Goal: Find specific page/section: Find specific page/section

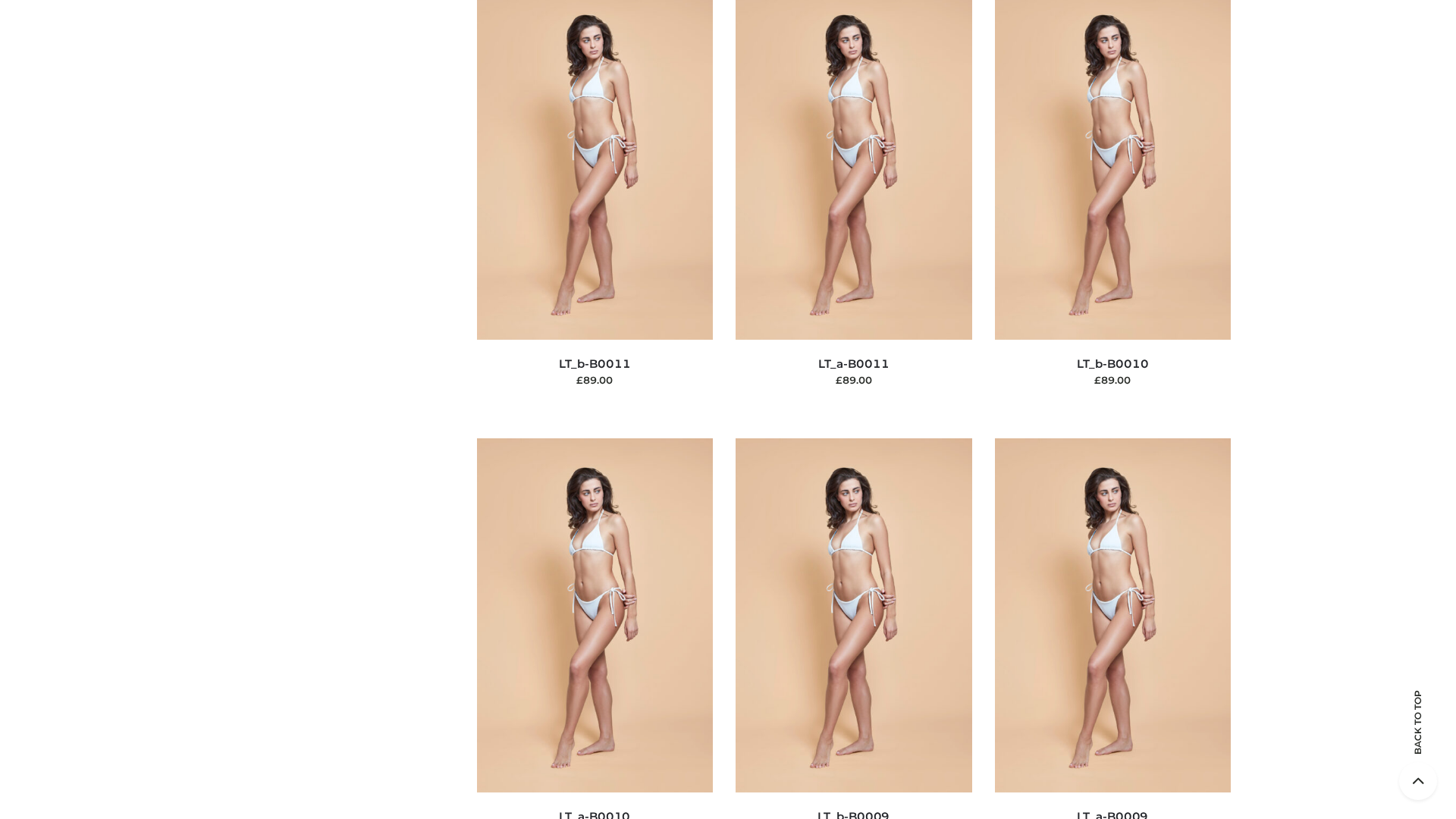
scroll to position [6808, 0]
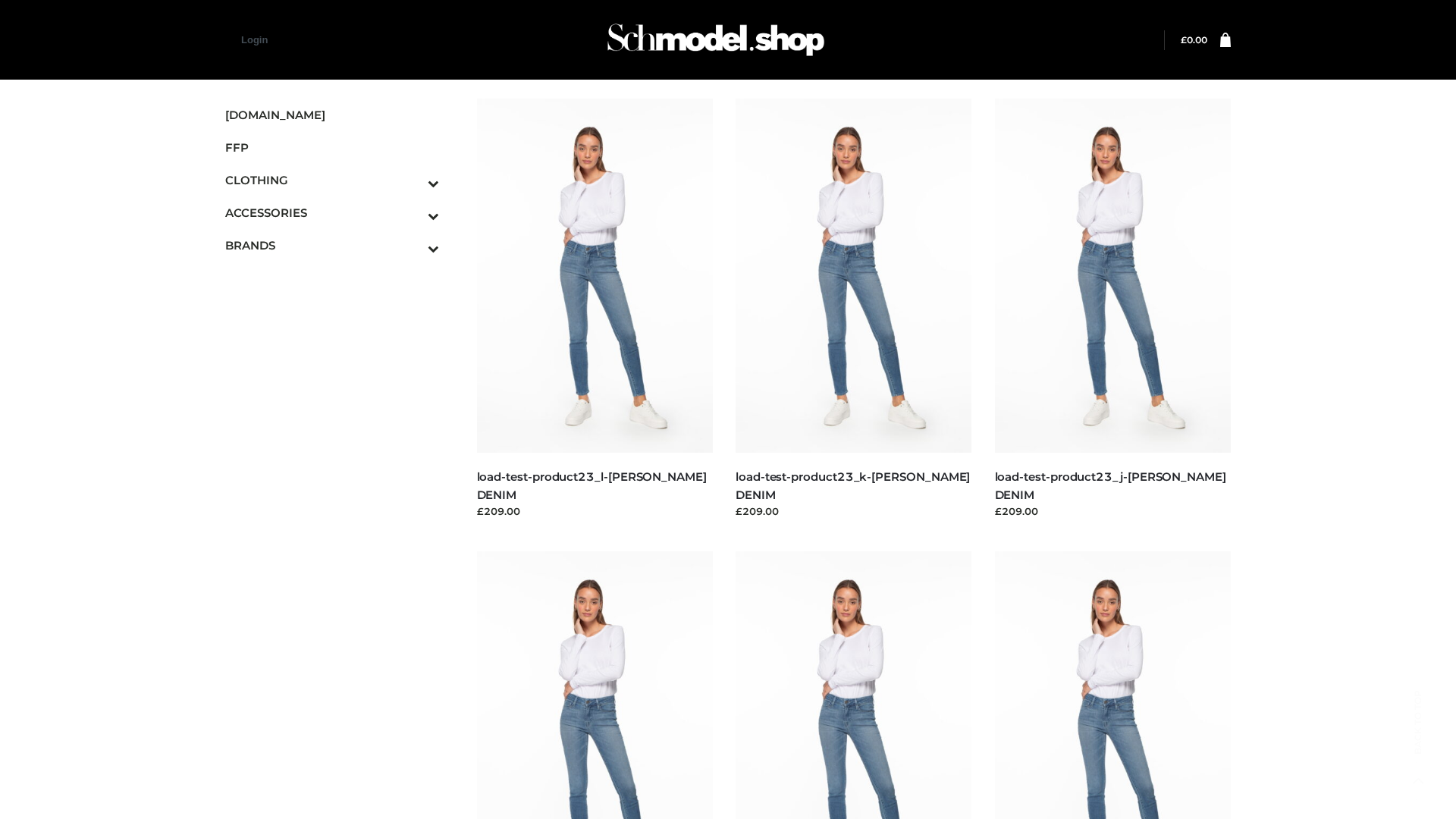
scroll to position [1329, 0]
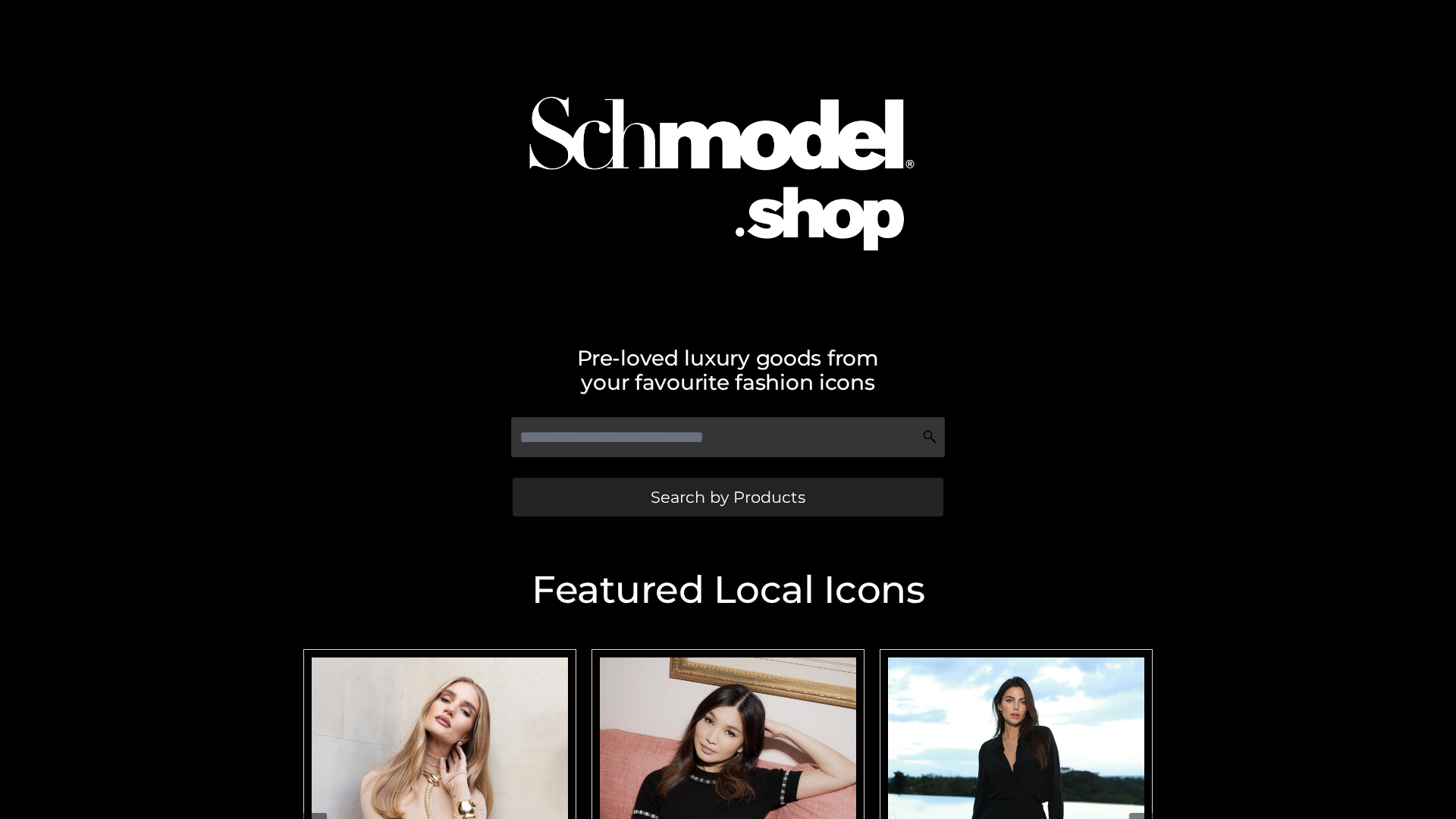
click at [727, 497] on span "Search by Products" at bounding box center [728, 497] width 155 height 16
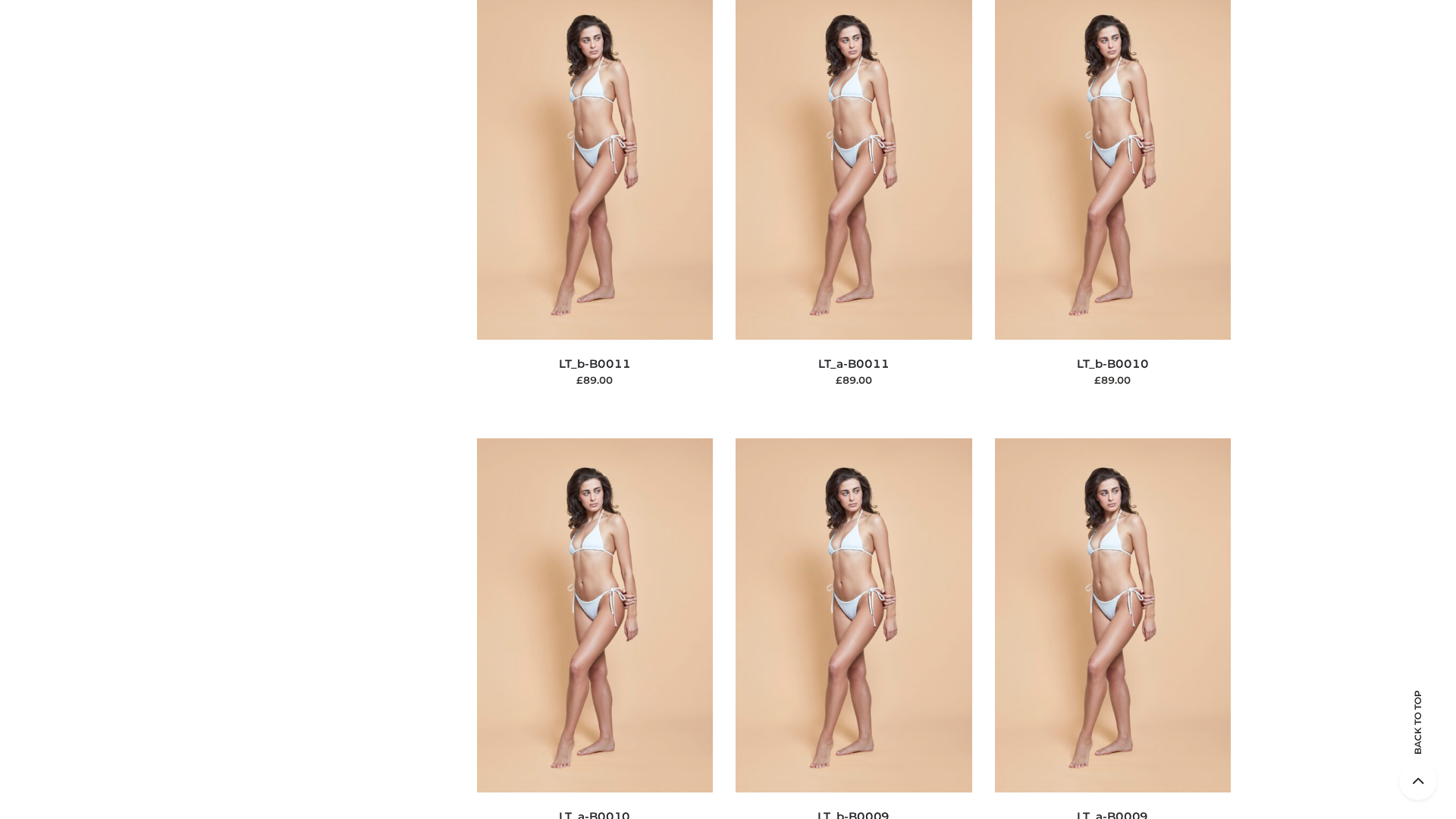
scroll to position [6808, 0]
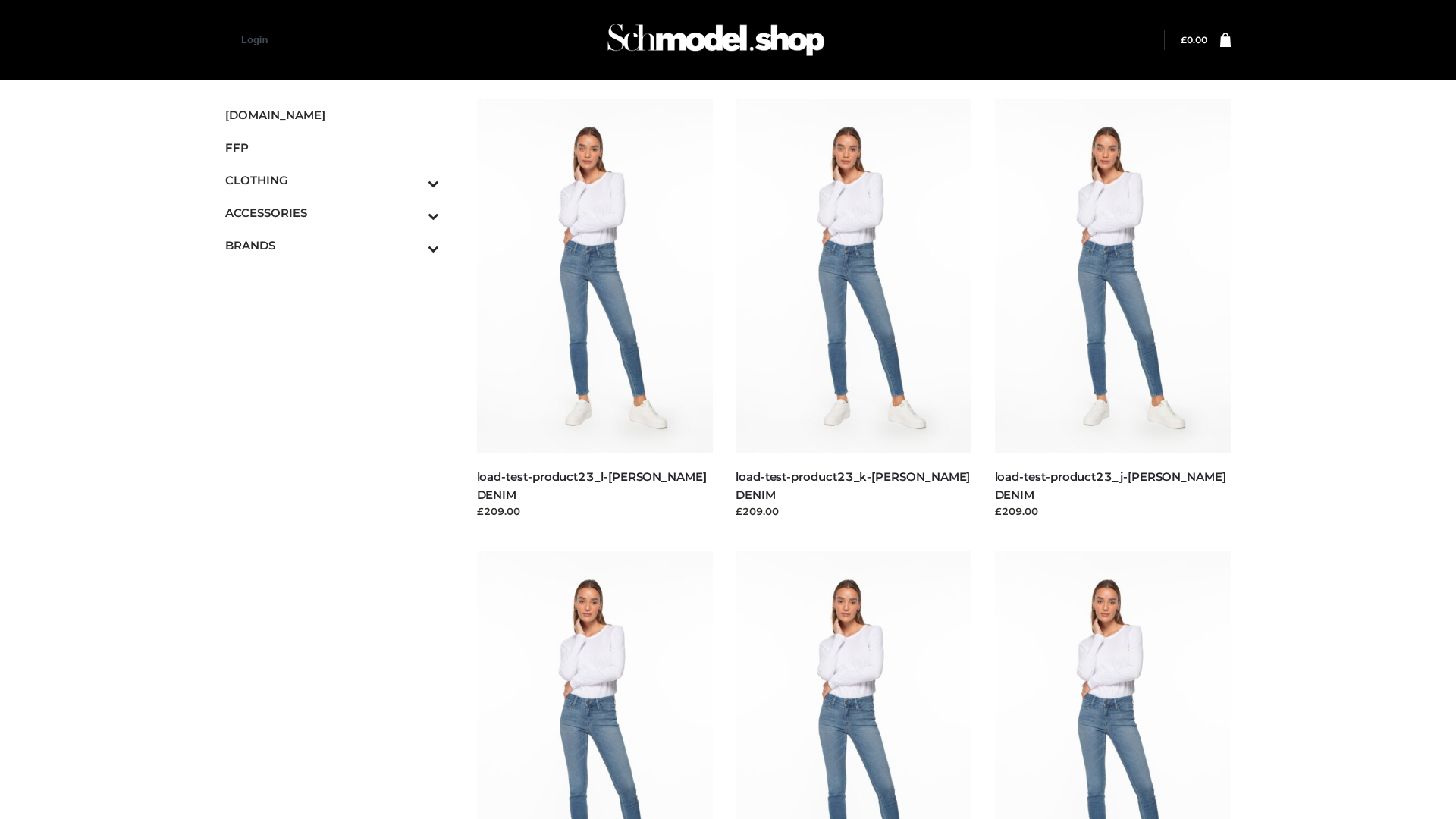
scroll to position [1329, 0]
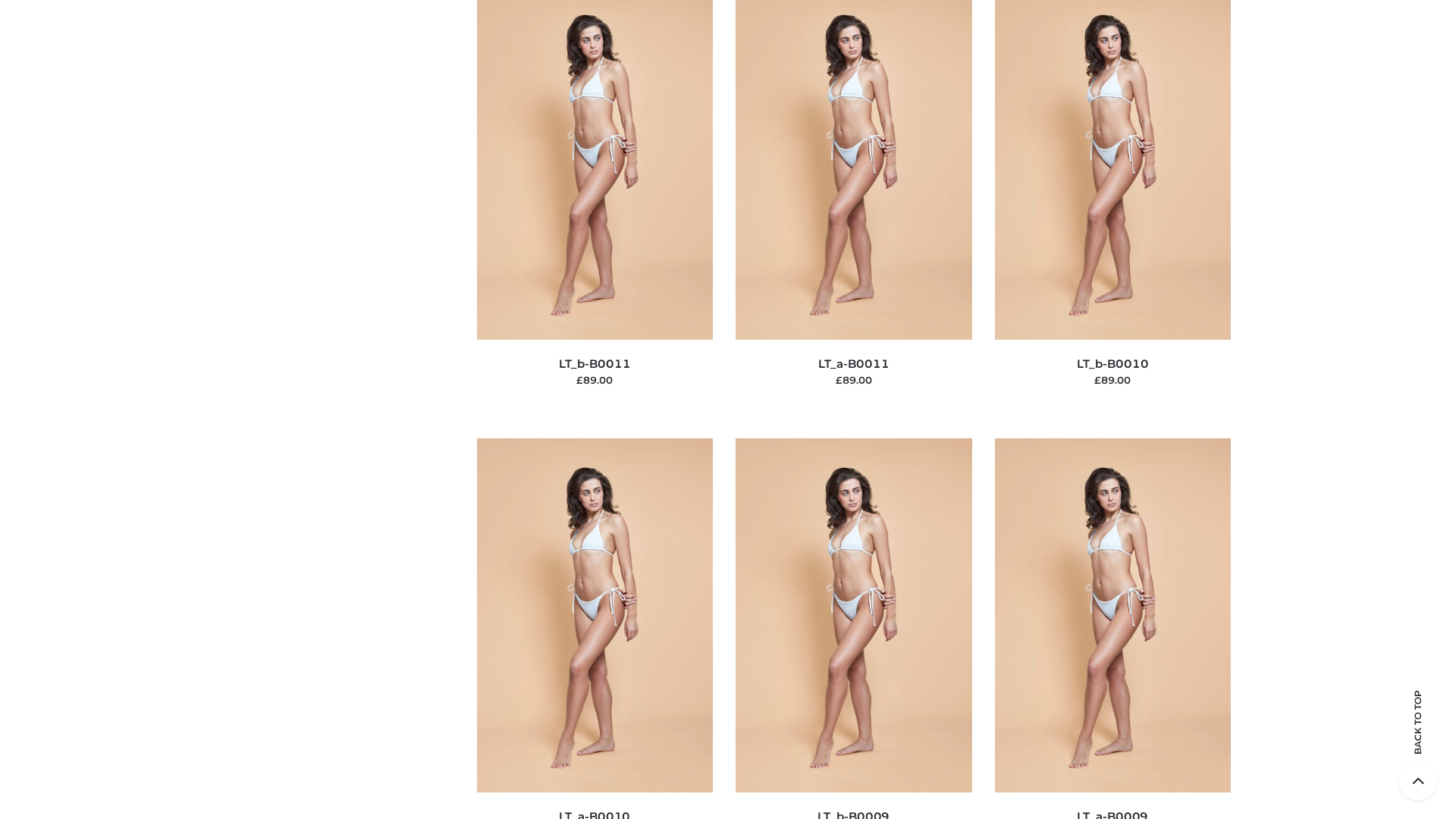
scroll to position [6808, 0]
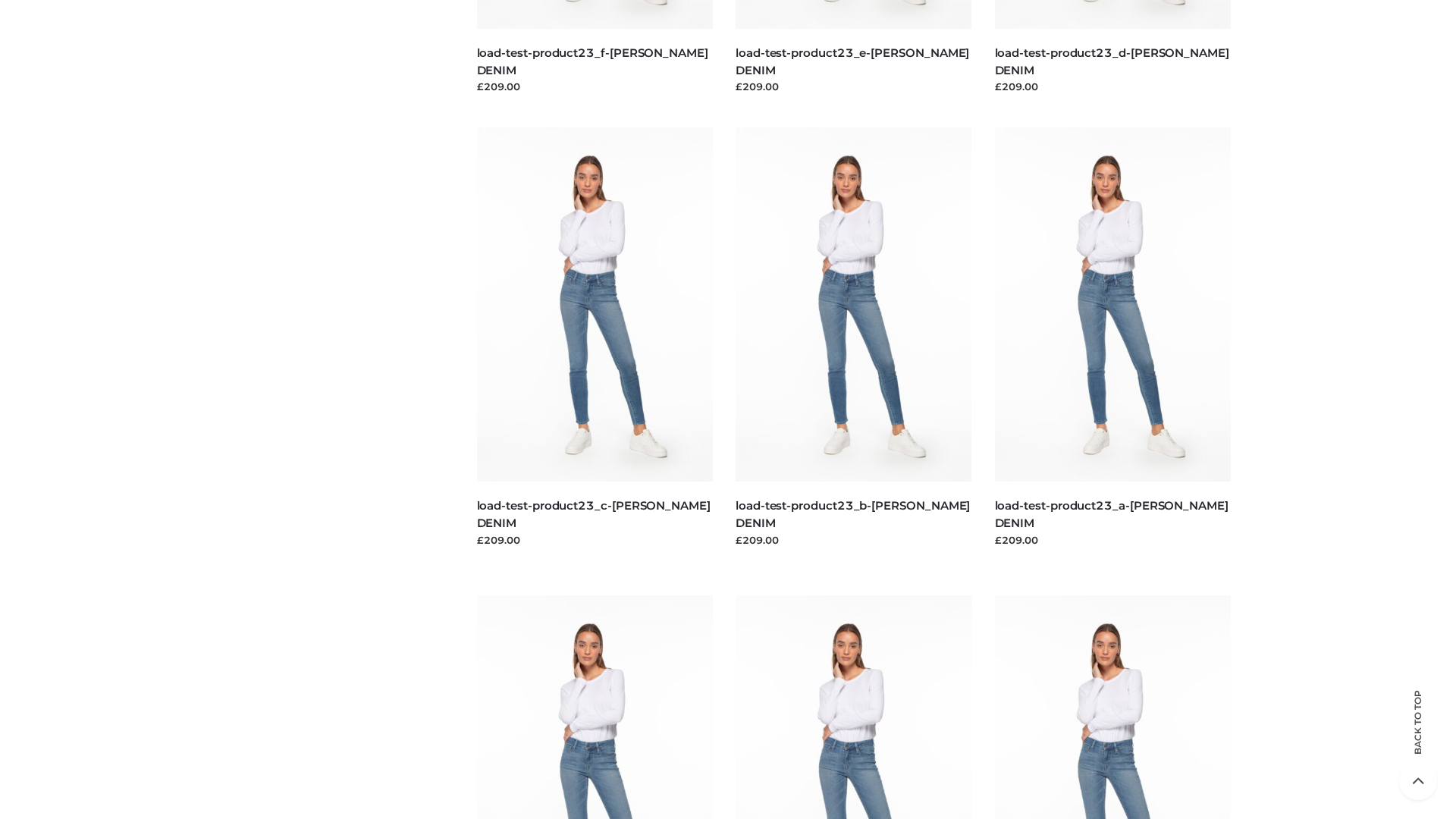
scroll to position [1329, 0]
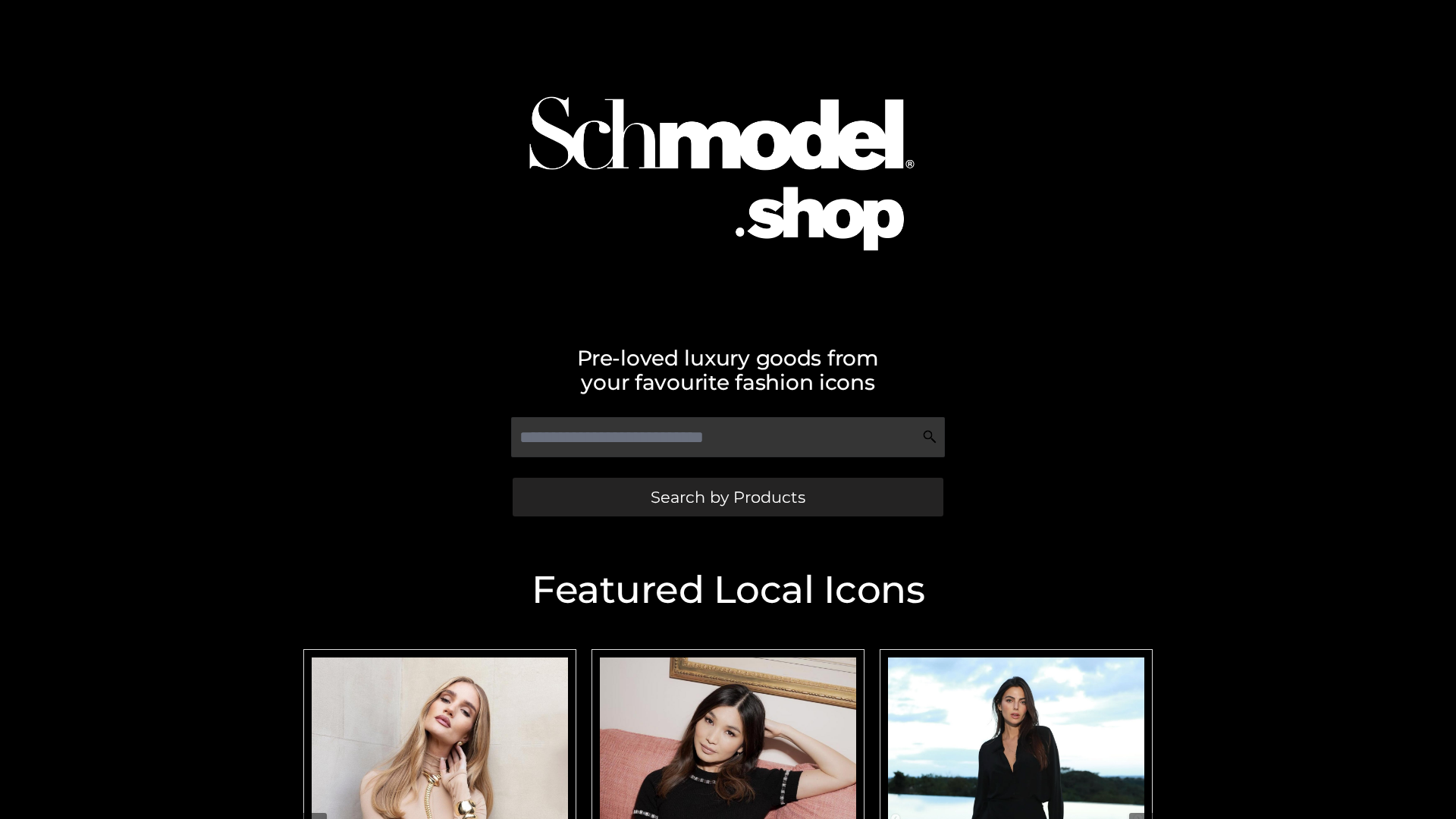
click at [727, 497] on span "Search by Products" at bounding box center [728, 497] width 155 height 16
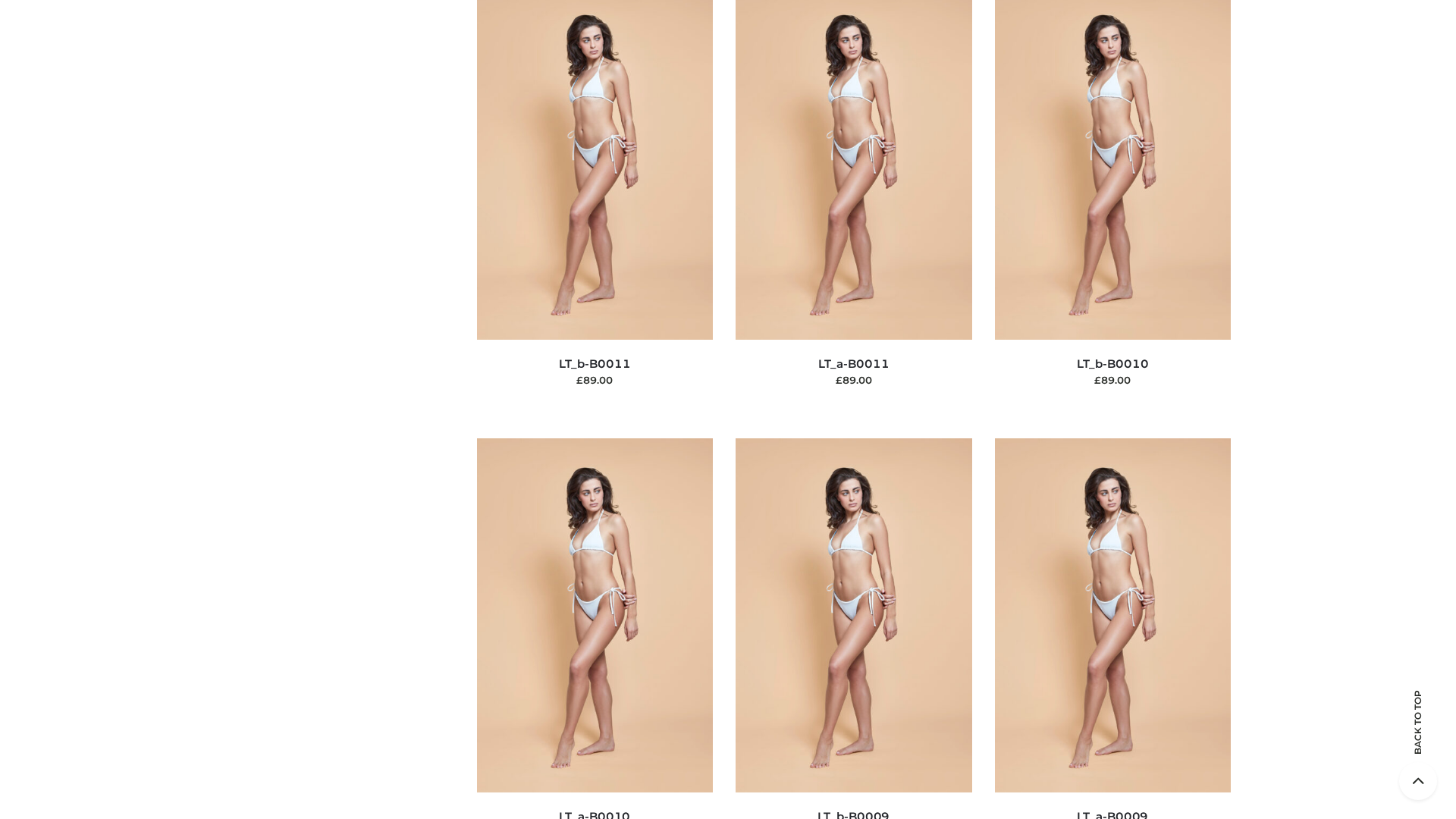
scroll to position [6808, 0]
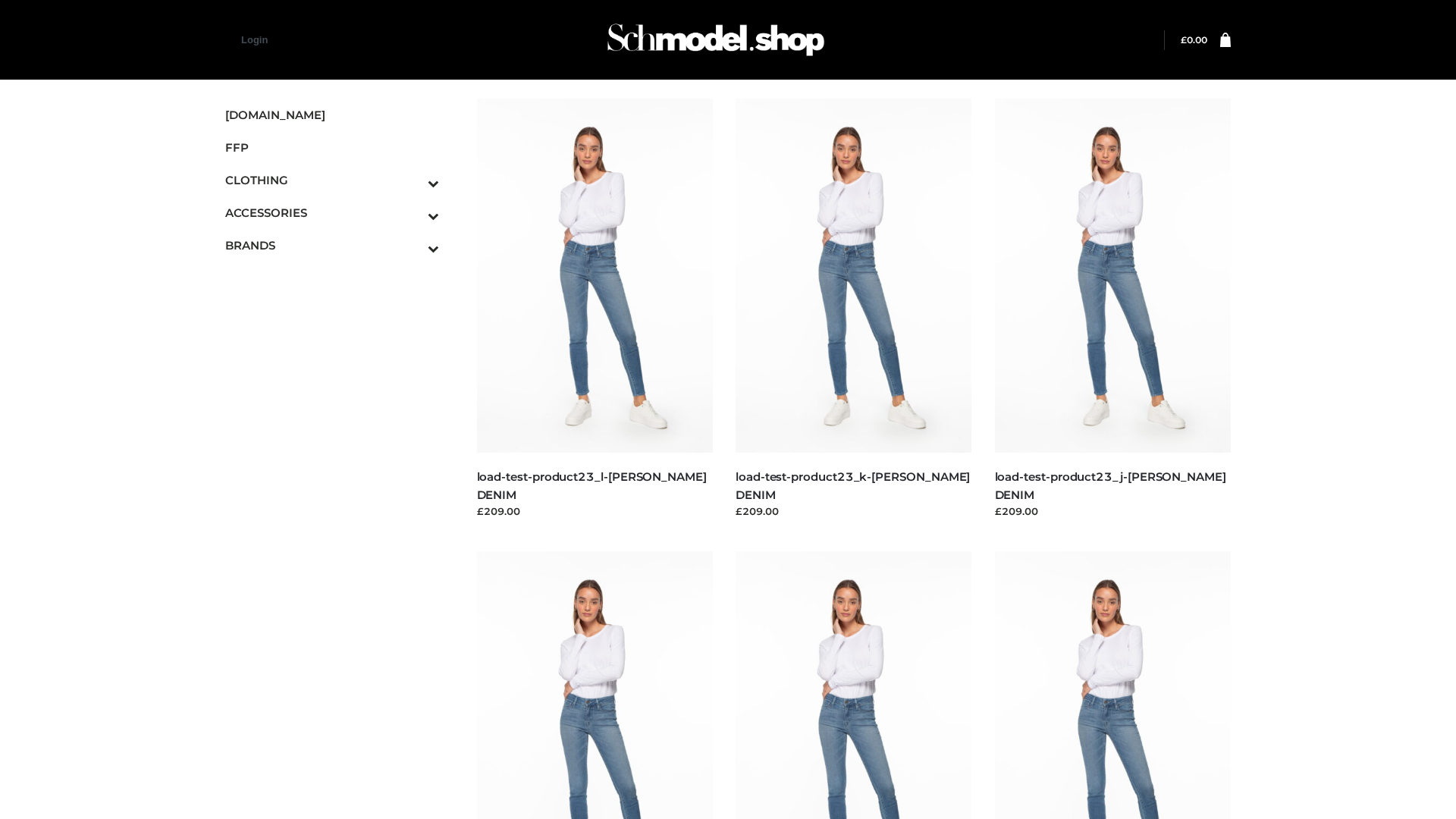
scroll to position [1329, 0]
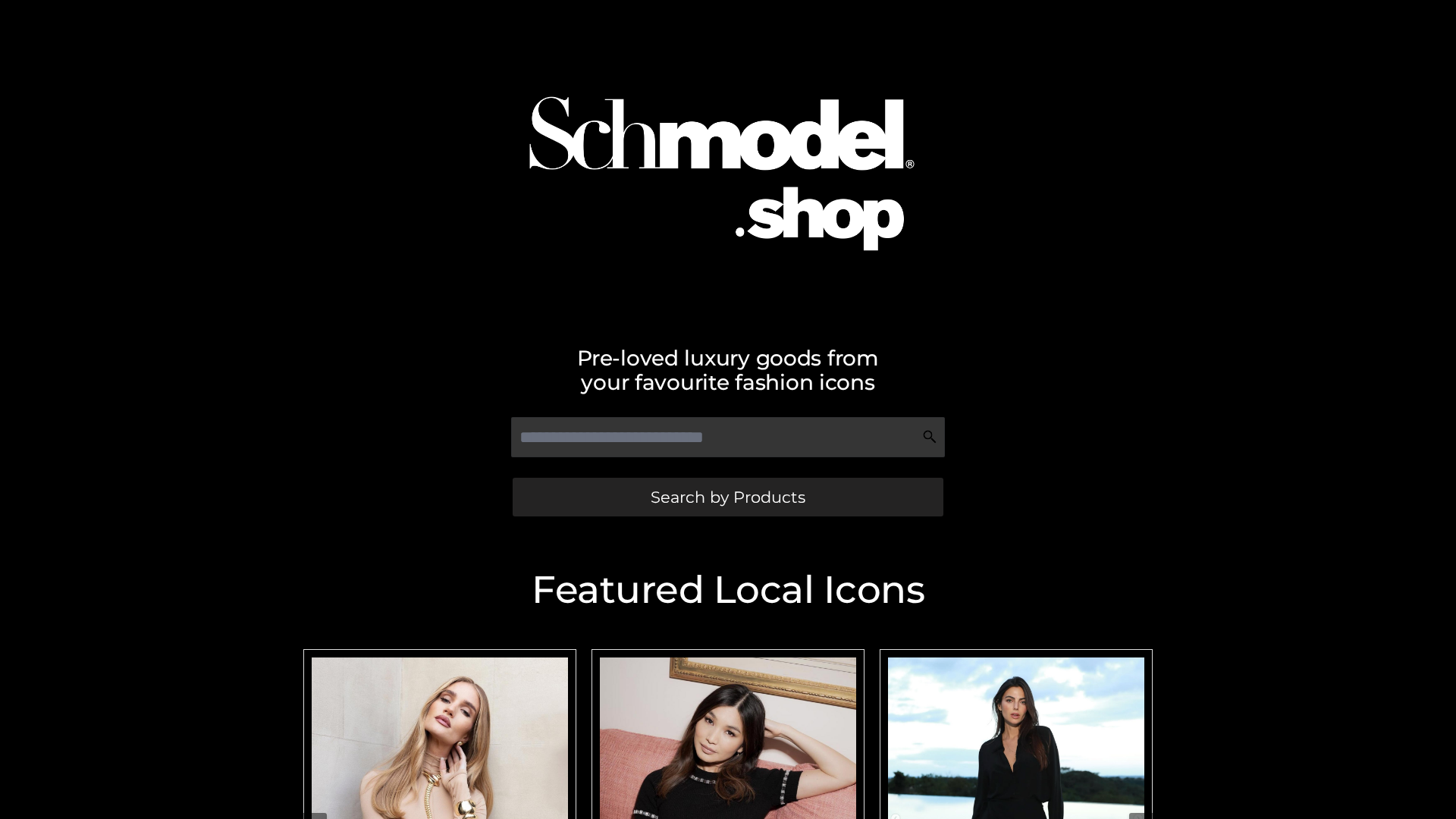
click at [727, 497] on span "Search by Products" at bounding box center [728, 497] width 155 height 16
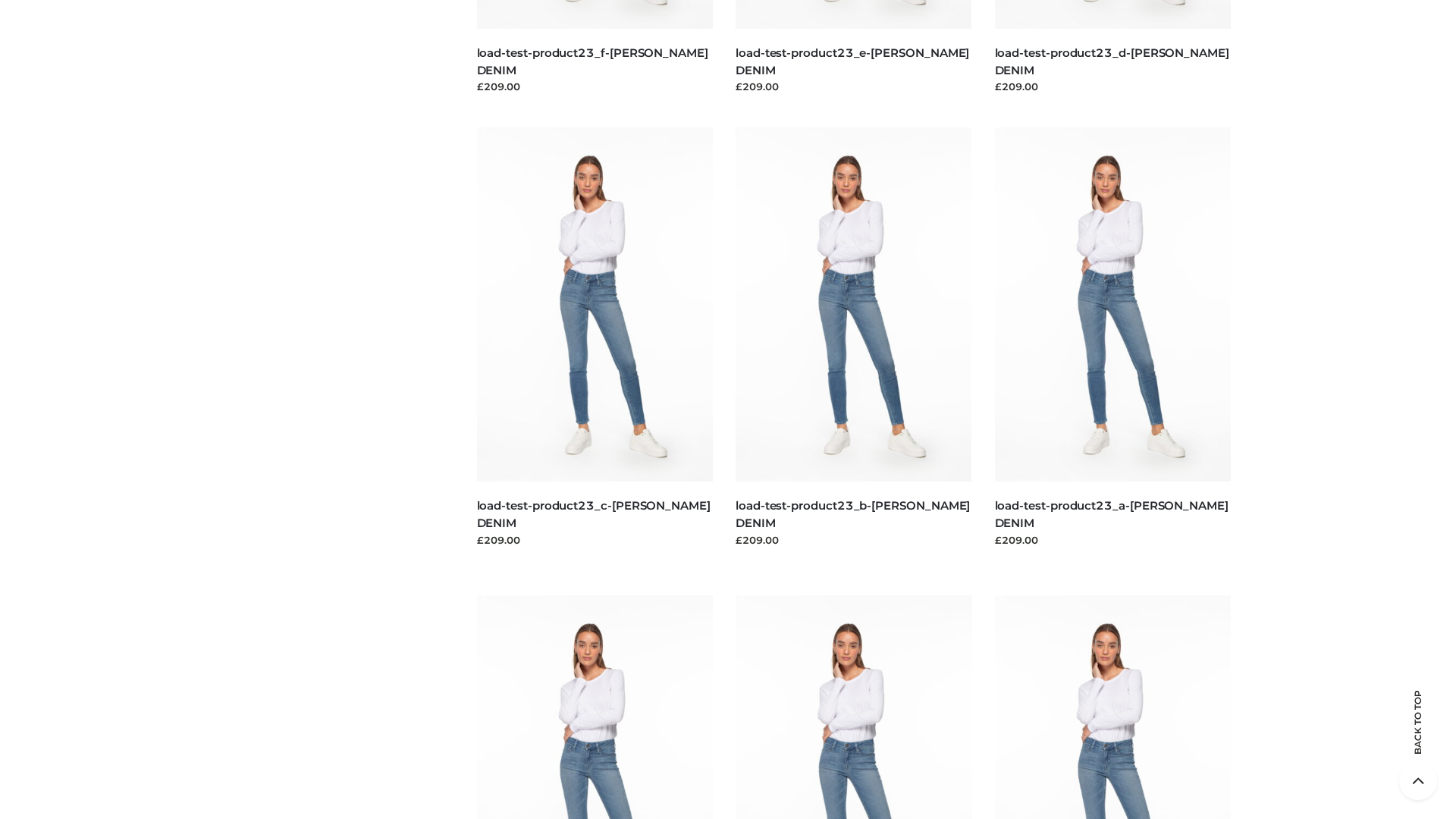
scroll to position [3155, 0]
